Goal: Task Accomplishment & Management: Use online tool/utility

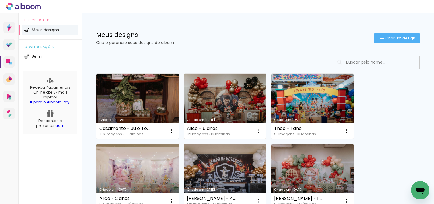
click at [188, 78] on link "Criado em [DATE]" at bounding box center [225, 106] width 82 height 65
click at [0, 0] on neon-animatable "Confirmar Cancelar" at bounding box center [0, 0] width 0 height 0
click at [224, 94] on link "Criado em [DATE]" at bounding box center [225, 106] width 82 height 65
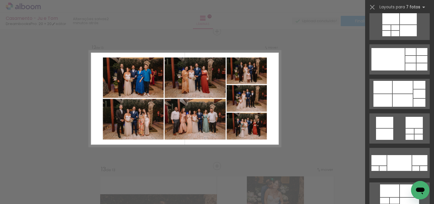
scroll to position [284, 0]
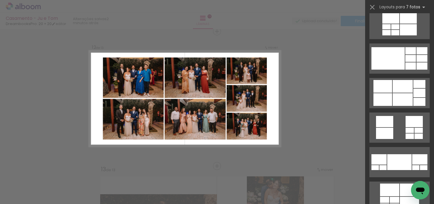
click at [395, 83] on div at bounding box center [403, 86] width 20 height 13
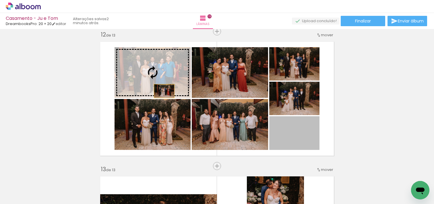
drag, startPoint x: 308, startPoint y: 136, endPoint x: 164, endPoint y: 91, distance: 151.1
click at [0, 0] on slot at bounding box center [0, 0] width 0 height 0
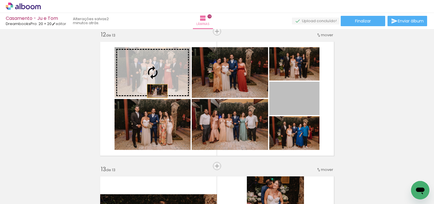
drag, startPoint x: 310, startPoint y: 108, endPoint x: 157, endPoint y: 91, distance: 154.0
click at [0, 0] on slot at bounding box center [0, 0] width 0 height 0
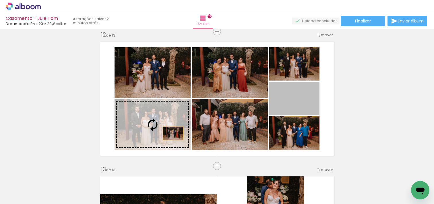
drag, startPoint x: 312, startPoint y: 108, endPoint x: 173, endPoint y: 133, distance: 140.7
click at [0, 0] on slot at bounding box center [0, 0] width 0 height 0
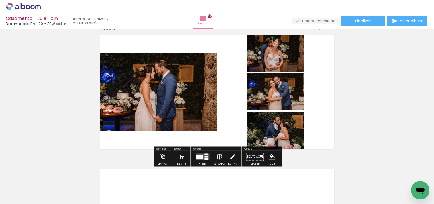
scroll to position [1628, 0]
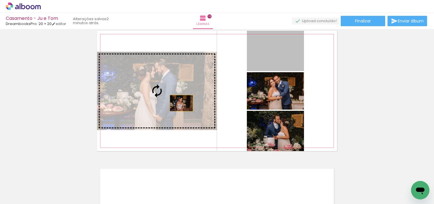
drag, startPoint x: 289, startPoint y: 63, endPoint x: 179, endPoint y: 103, distance: 117.4
click at [0, 0] on slot at bounding box center [0, 0] width 0 height 0
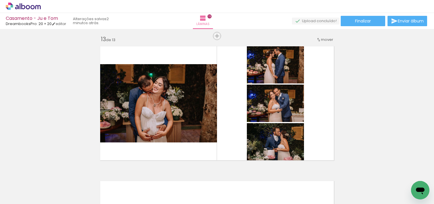
scroll to position [1620, 0]
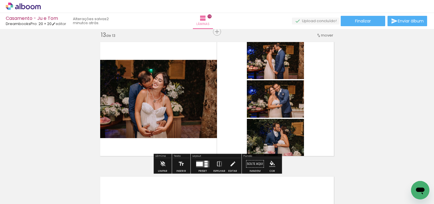
click at [196, 97] on quentale-photo at bounding box center [157, 99] width 120 height 78
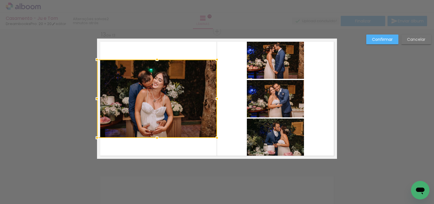
scroll to position [1620, 0]
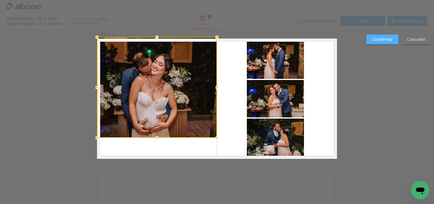
drag, startPoint x: 157, startPoint y: 59, endPoint x: 159, endPoint y: 37, distance: 22.5
click at [159, 37] on div at bounding box center [156, 36] width 11 height 11
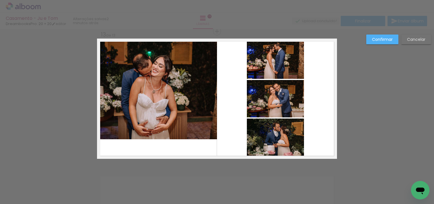
click at [159, 135] on quentale-photo at bounding box center [157, 88] width 120 height 101
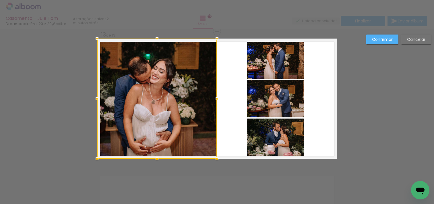
click at [155, 110] on div at bounding box center [157, 98] width 120 height 120
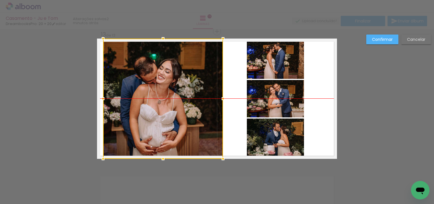
click at [155, 110] on div at bounding box center [163, 98] width 120 height 120
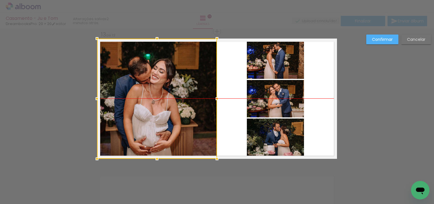
drag, startPoint x: 151, startPoint y: 98, endPoint x: 148, endPoint y: 98, distance: 3.2
click at [148, 98] on div at bounding box center [157, 98] width 120 height 120
click at [152, 92] on div at bounding box center [157, 98] width 120 height 120
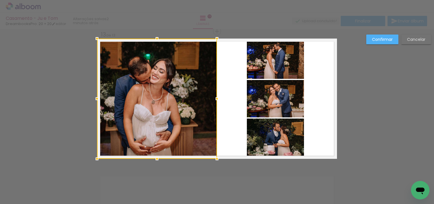
click at [152, 92] on div at bounding box center [157, 98] width 120 height 120
click at [0, 0] on slot "Confirmar" at bounding box center [0, 0] width 0 height 0
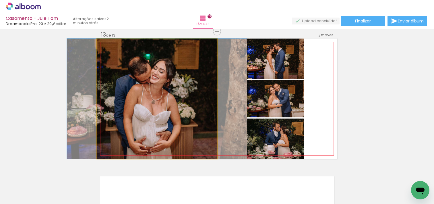
click at [142, 103] on quentale-photo at bounding box center [157, 98] width 120 height 120
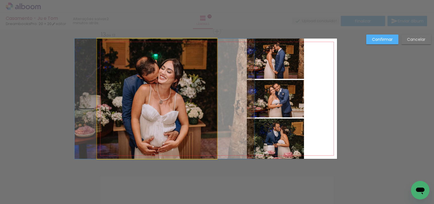
drag, startPoint x: 142, startPoint y: 103, endPoint x: 150, endPoint y: 103, distance: 7.8
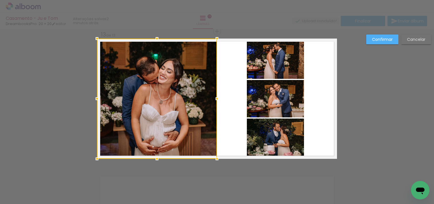
click at [0, 0] on slot "Confirmar" at bounding box center [0, 0] width 0 height 0
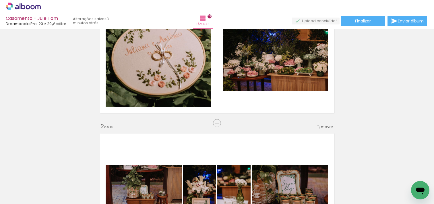
scroll to position [0, 0]
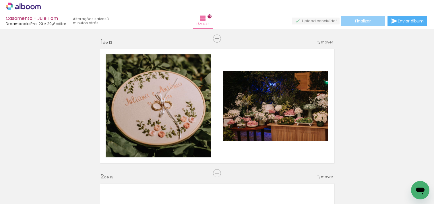
click at [362, 21] on span "Finalizar" at bounding box center [363, 21] width 16 height 4
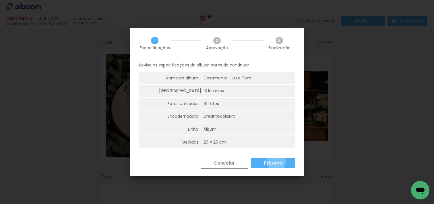
click at [0, 0] on slot "Próximo" at bounding box center [0, 0] width 0 height 0
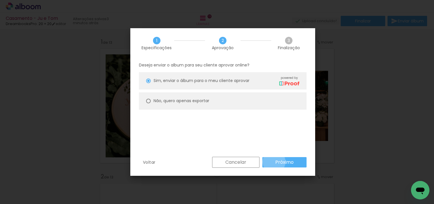
click at [274, 161] on paper-button "Próximo" at bounding box center [284, 162] width 44 height 10
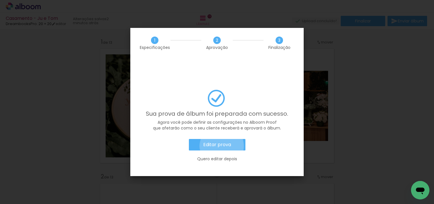
click at [0, 0] on slot "Editar prova" at bounding box center [0, 0] width 0 height 0
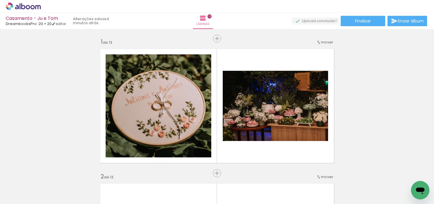
scroll to position [0, 655]
